Goal: Information Seeking & Learning: Find specific fact

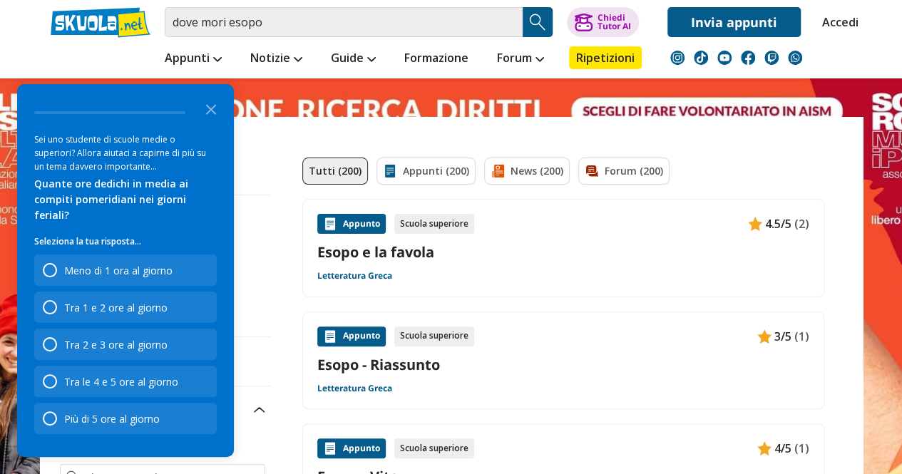
scroll to position [43, 0]
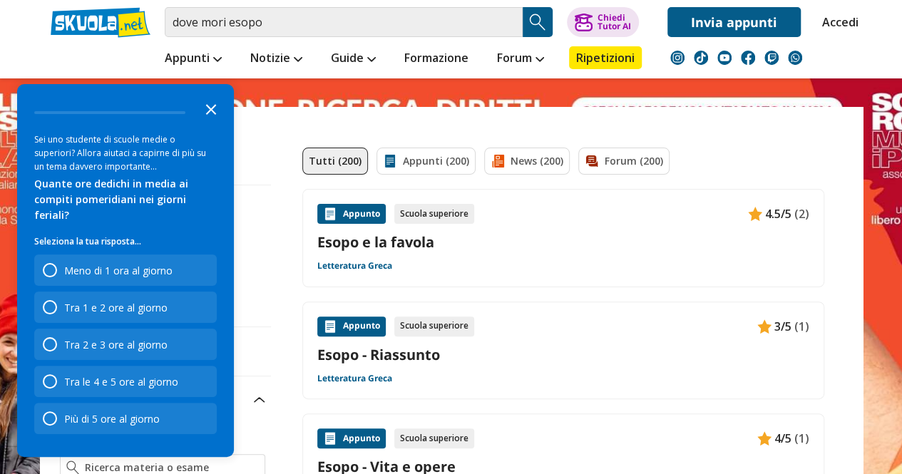
click at [212, 115] on icon "Close the survey" at bounding box center [211, 108] width 29 height 29
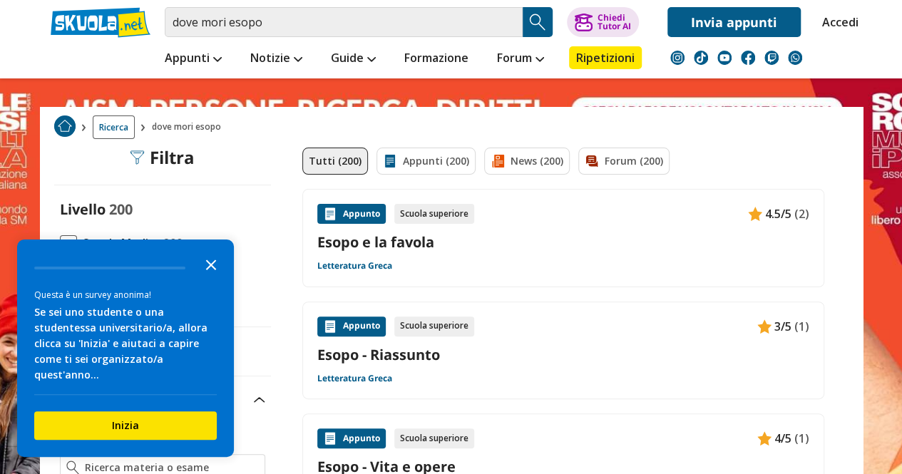
click at [210, 270] on polygon "Close the survey" at bounding box center [211, 265] width 11 height 11
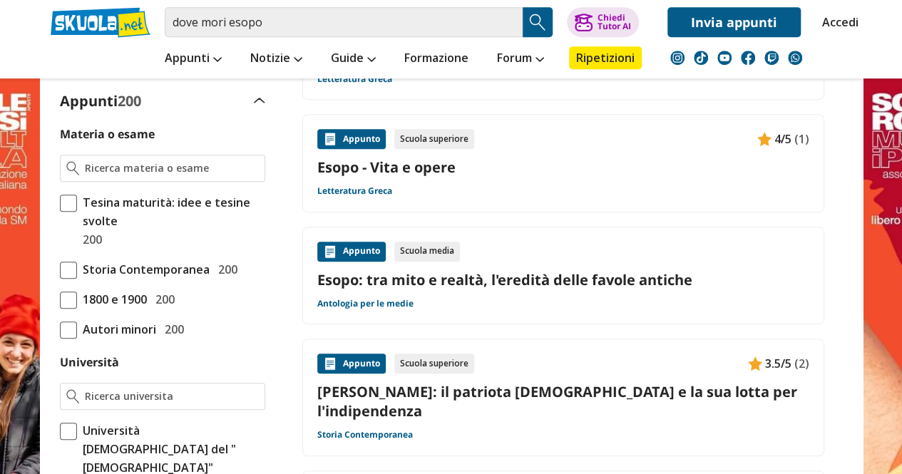
scroll to position [364, 0]
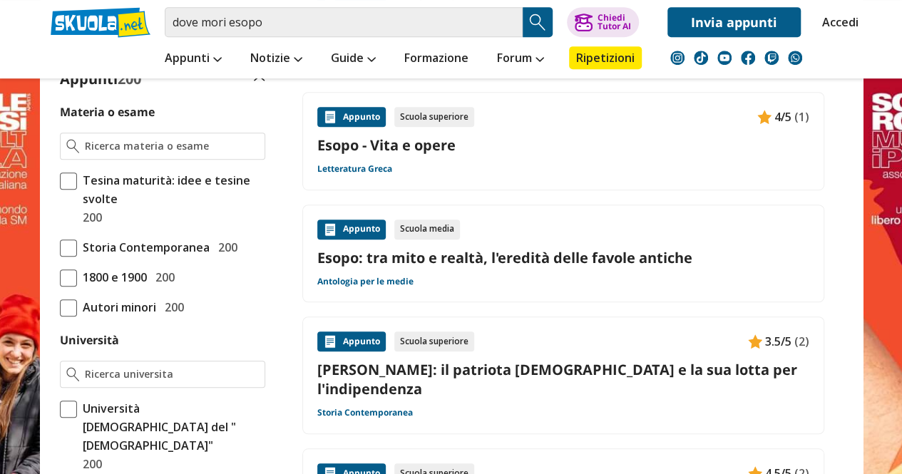
click at [680, 252] on link "Esopo: tra mito e realtà, l'eredità delle favole antiche" at bounding box center [563, 257] width 492 height 19
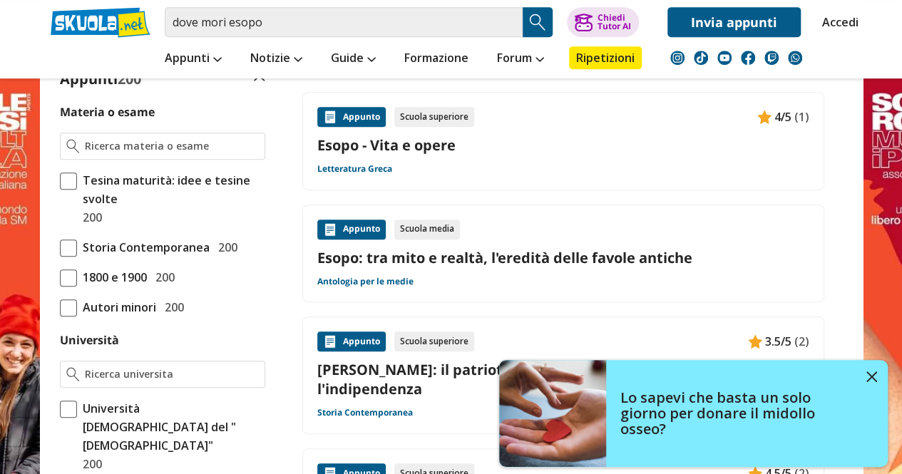
click at [413, 140] on link "Esopo - Vita e opere" at bounding box center [563, 144] width 492 height 19
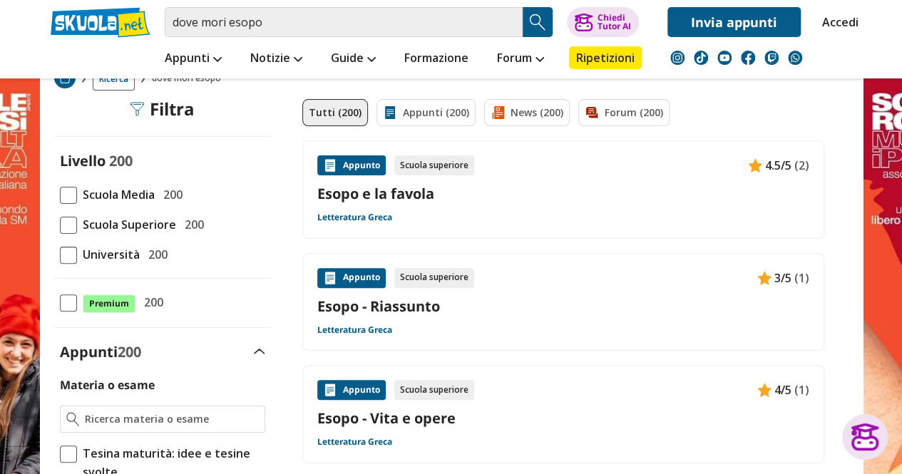
scroll to position [0, 0]
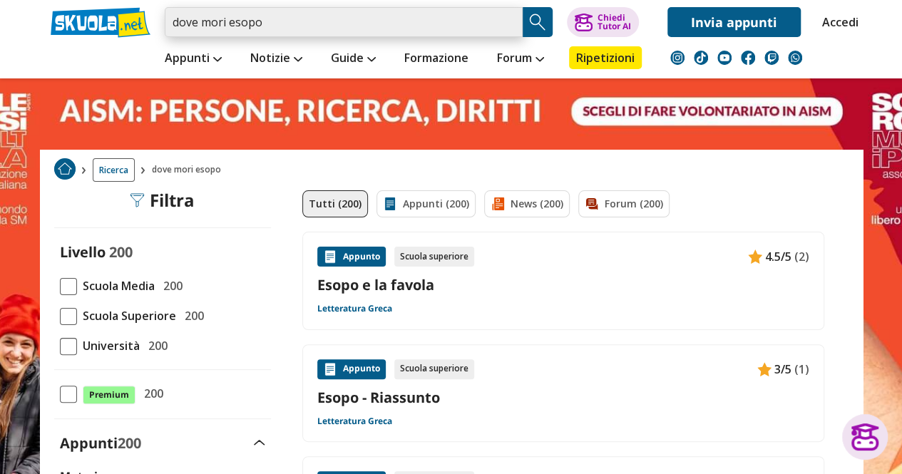
click at [264, 26] on input "dove mori esopo" at bounding box center [344, 22] width 358 height 30
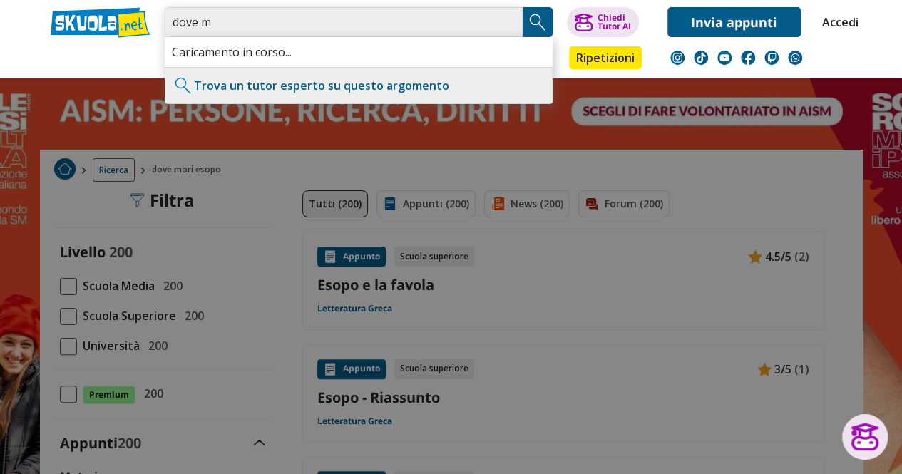
type input "dove"
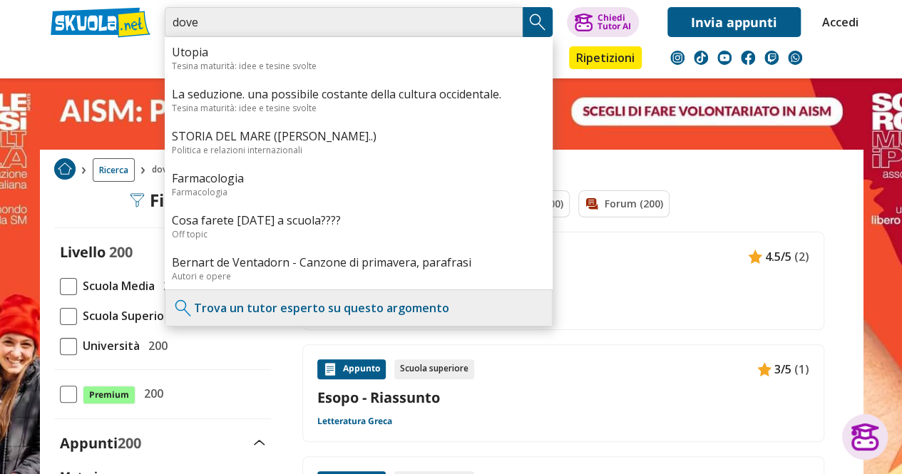
click at [508, 24] on input "dove" at bounding box center [344, 22] width 358 height 30
